Goal: Task Accomplishment & Management: Manage account settings

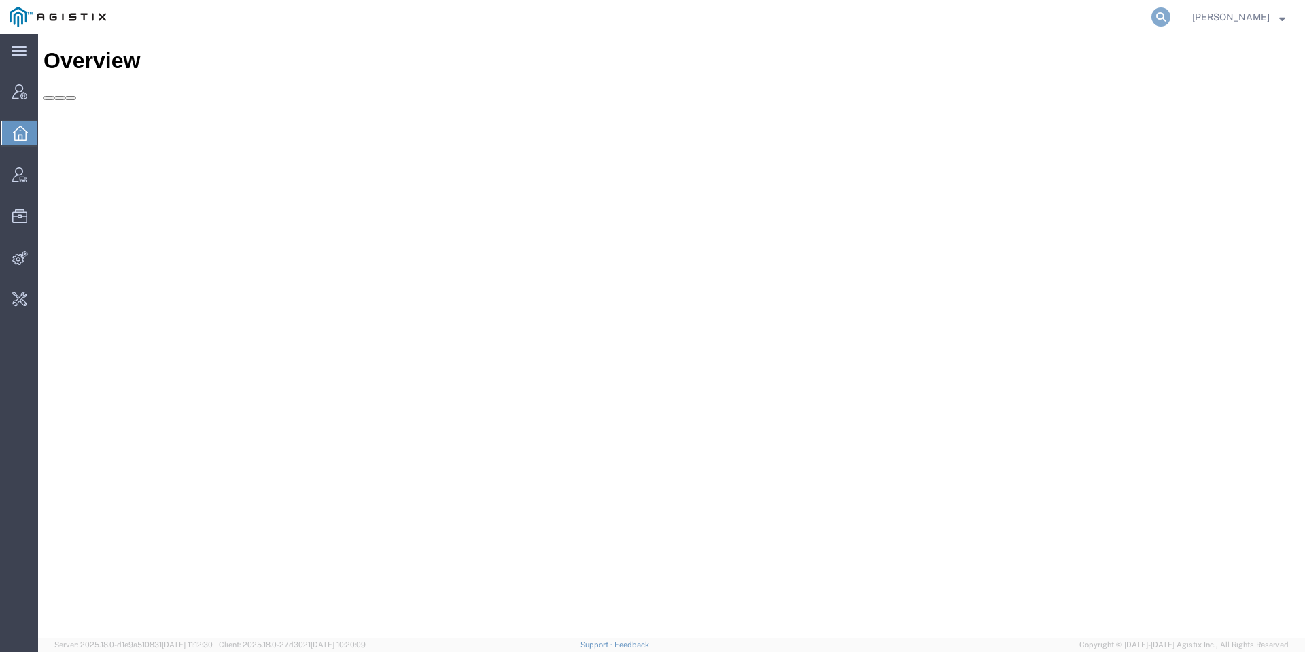
click at [1170, 10] on icon at bounding box center [1160, 16] width 19 height 19
type input "spoils"
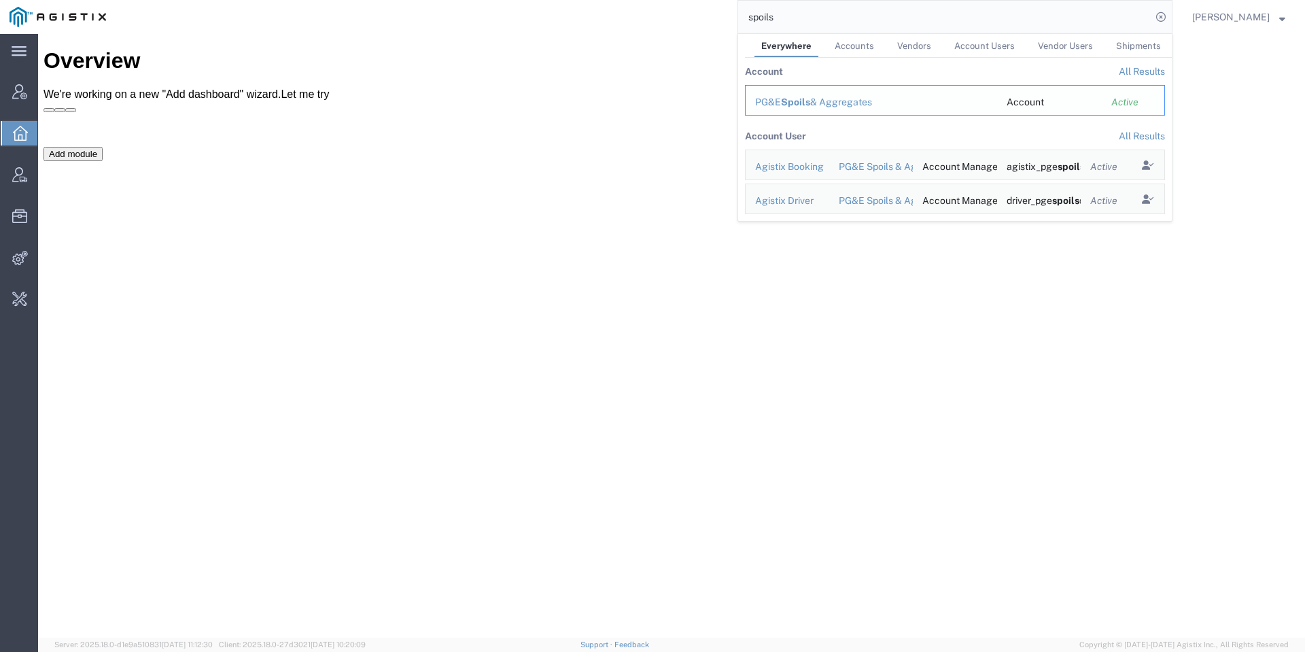
click at [850, 103] on div "PG&E Spoils & Aggregates" at bounding box center [871, 102] width 232 height 14
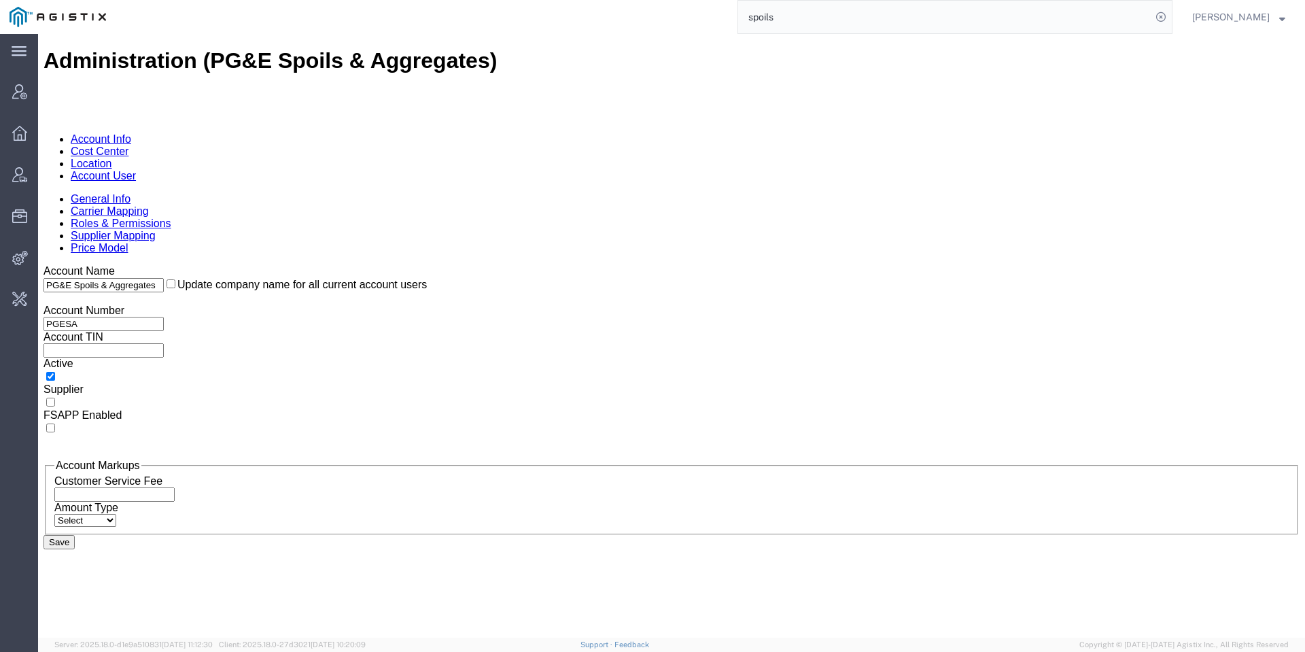
click at [136, 170] on link "Account User" at bounding box center [103, 176] width 65 height 12
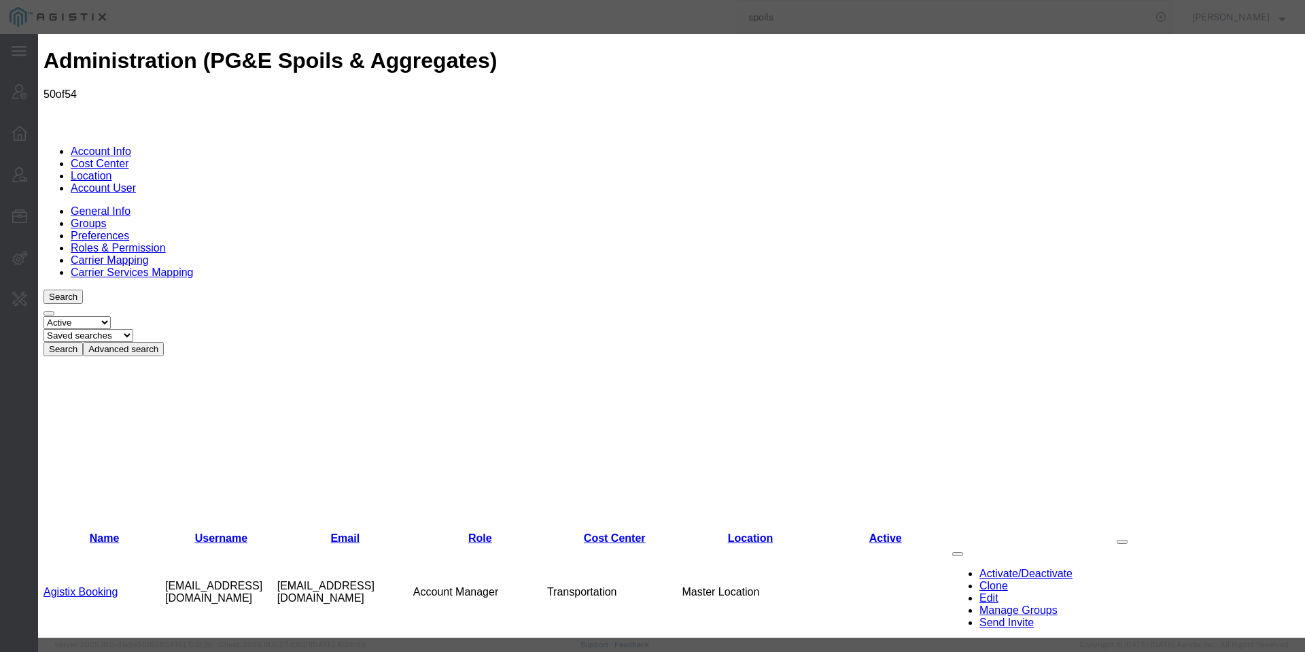
select select "COSTCENTER"
select select "53865"
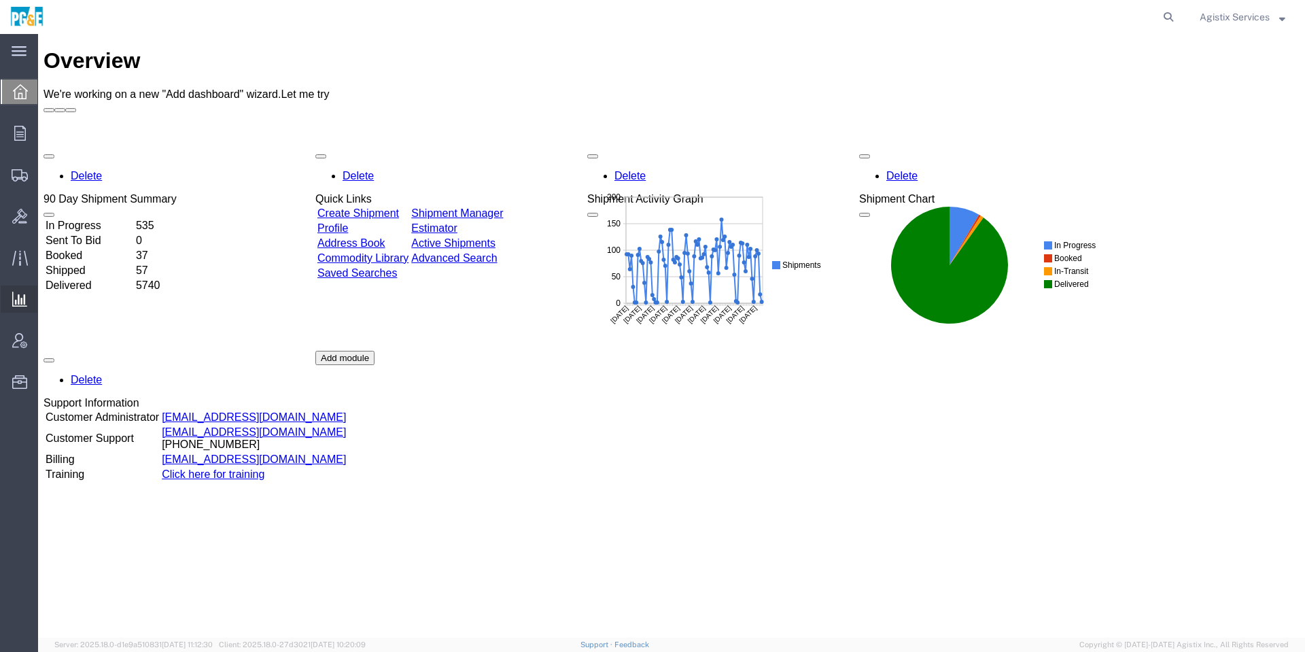
click at [18, 302] on icon at bounding box center [19, 299] width 15 height 15
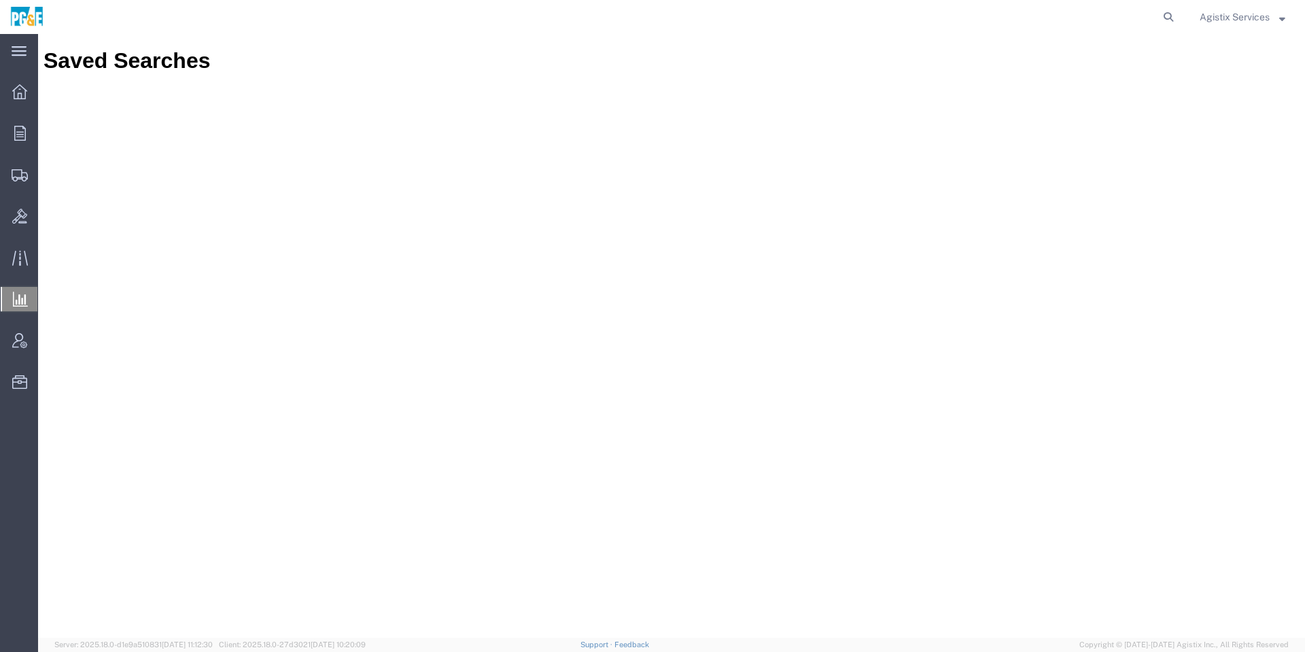
click at [22, 298] on icon at bounding box center [20, 299] width 15 height 15
click at [1221, 5] on div "Agistix Services" at bounding box center [1242, 17] width 106 height 34
click at [1226, 10] on span "Agistix Services" at bounding box center [1235, 17] width 70 height 15
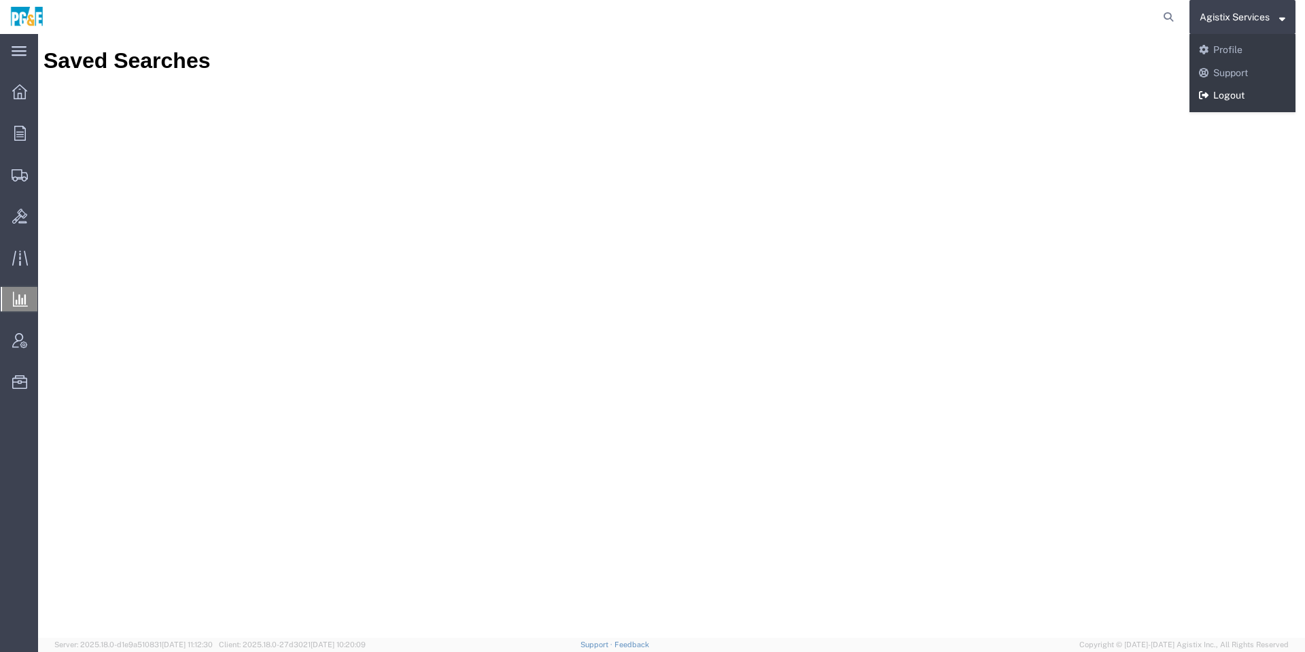
click at [1228, 92] on link "Logout" at bounding box center [1242, 95] width 106 height 23
